Goal: Information Seeking & Learning: Understand process/instructions

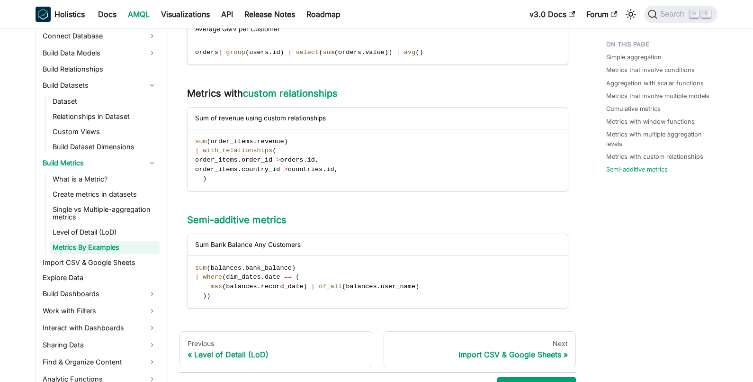
scroll to position [1237, 0]
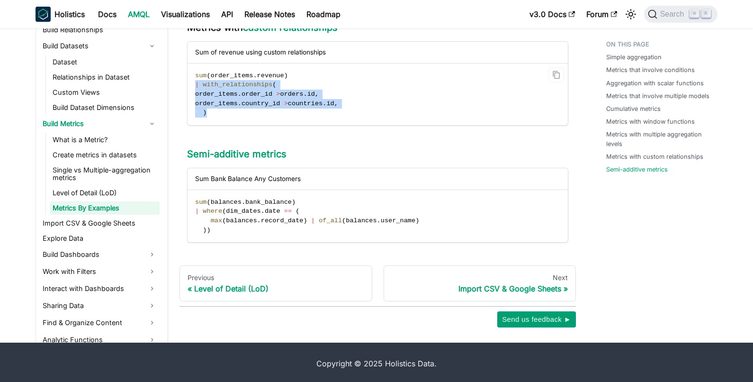
drag, startPoint x: 196, startPoint y: 83, endPoint x: 250, endPoint y: 110, distance: 61.2
click at [250, 110] on code "sum ( order_items . revenue ) | with_relationships ( order_items . order_id > o…" at bounding box center [376, 94] width 379 height 62
copy code "| with_relationships ( order_items . order_id > orders . id , order_items . cou…"
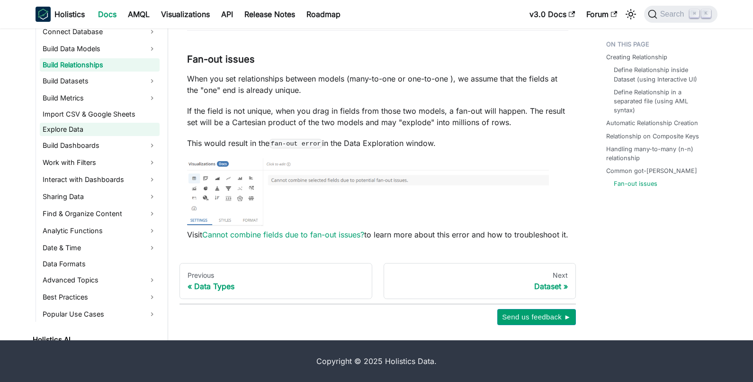
scroll to position [142, 0]
click at [145, 98] on link "Build Metrics" at bounding box center [100, 98] width 120 height 15
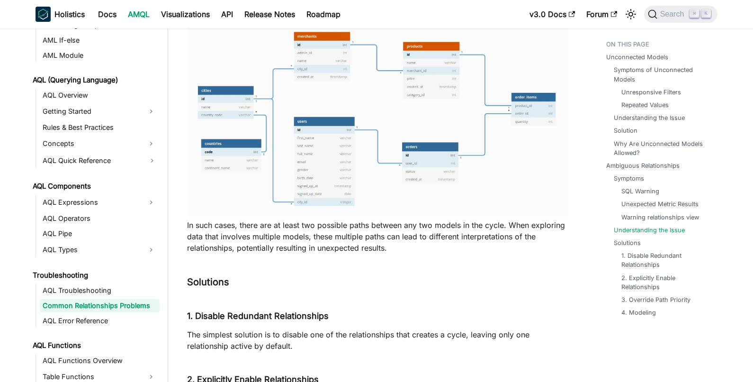
scroll to position [1759, 0]
